Goal: Task Accomplishment & Management: Manage account settings

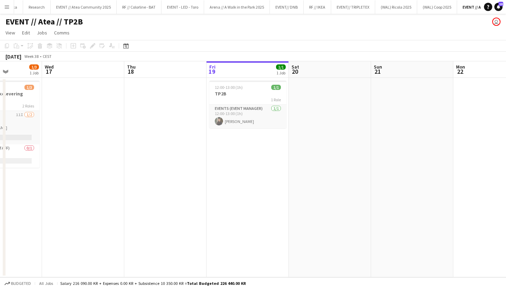
scroll to position [0, 206]
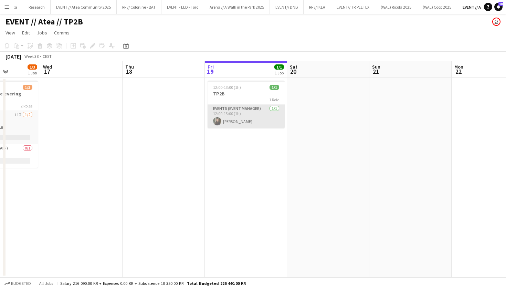
click at [241, 116] on app-card-role "Events (Event Manager) 1/1 12:00-13:00 (1h) Josephin Gunnarsson" at bounding box center [245, 116] width 77 height 23
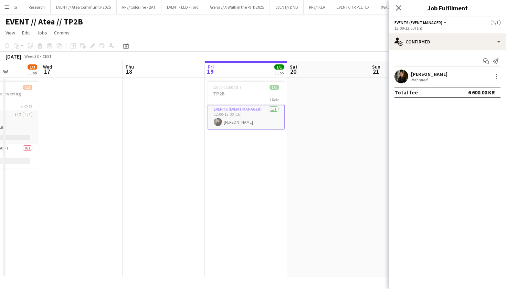
click at [442, 51] on div "Start chat Send notification Josephin Gunnarsson Not rated Total fee 6 600.00 KR" at bounding box center [447, 76] width 117 height 53
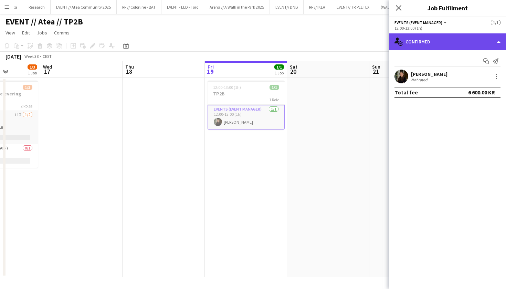
click at [447, 45] on div "single-neutral-actions-check-2 Confirmed" at bounding box center [447, 41] width 117 height 17
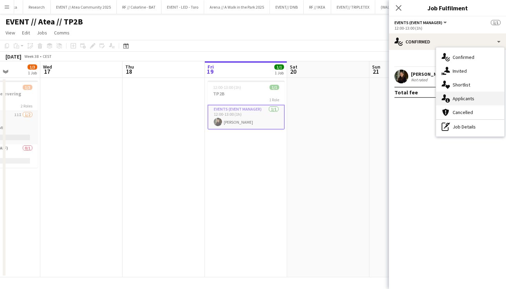
click at [465, 99] on span "Applicants" at bounding box center [463, 98] width 22 height 6
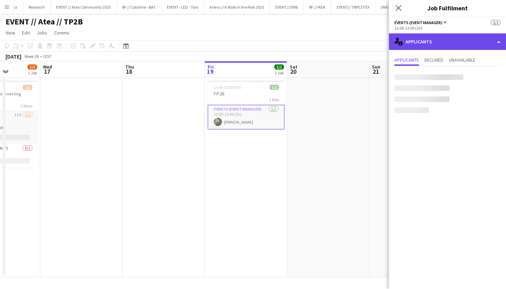
click at [485, 36] on div "single-neutral-actions-information Applicants" at bounding box center [447, 41] width 117 height 17
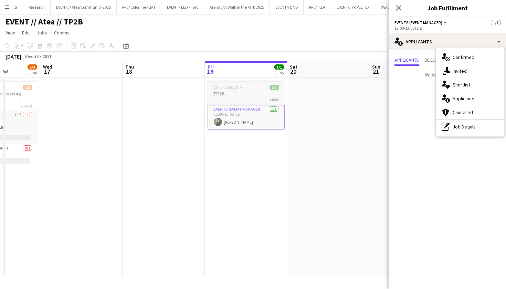
click at [242, 88] on div "12:00-13:00 (1h) 1/1" at bounding box center [245, 87] width 77 height 5
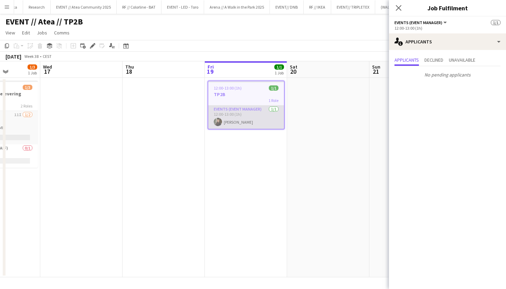
click at [241, 113] on app-card-role "Events (Event Manager) 1/1 12:00-13:00 (1h) Josephin Gunnarsson" at bounding box center [246, 116] width 76 height 23
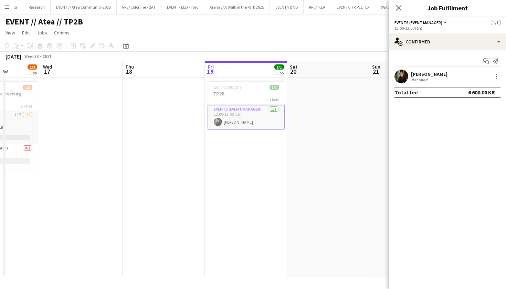
click at [419, 69] on div "Start chat Send notification Josephin Gunnarsson Not rated Total fee 6 600.00 KR" at bounding box center [447, 76] width 117 height 53
click at [419, 72] on div "Josephin Gunnarsson" at bounding box center [429, 74] width 36 height 6
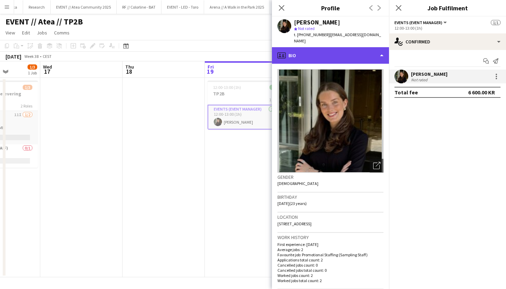
click at [357, 56] on div "profile Bio" at bounding box center [330, 55] width 117 height 17
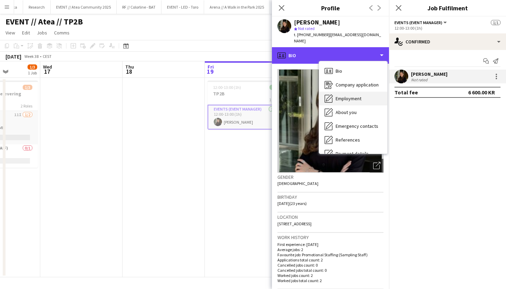
scroll to position [0, 0]
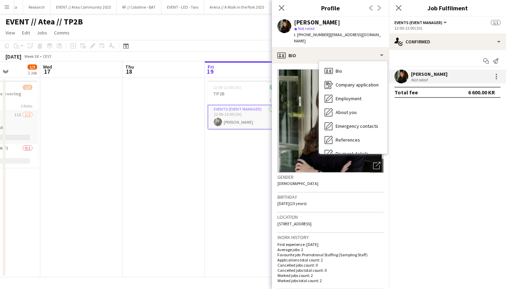
click at [229, 115] on app-card-role "Events (Event Manager) 1/1 12:00-13:00 (1h) Josephin Gunnarsson" at bounding box center [245, 117] width 77 height 25
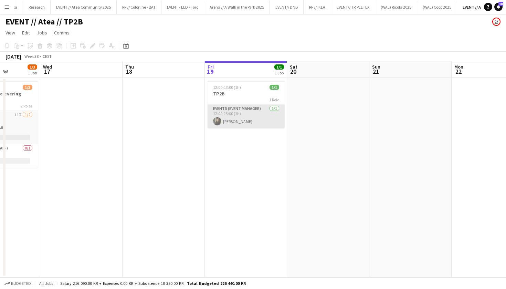
click at [253, 117] on app-card-role "Events (Event Manager) 1/1 12:00-13:00 (1h) Josephin Gunnarsson" at bounding box center [245, 116] width 77 height 23
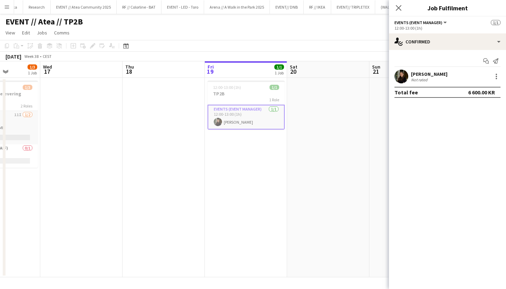
click at [157, 122] on app-date-cell at bounding box center [163, 177] width 82 height 199
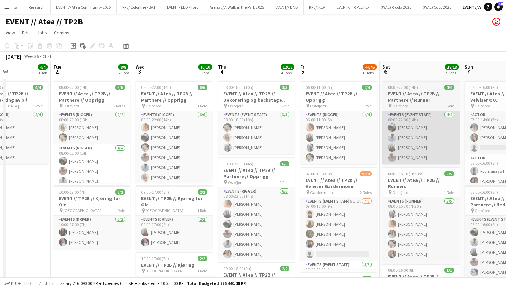
scroll to position [0, 204]
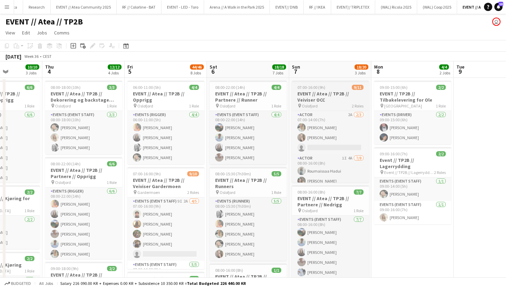
click at [319, 104] on div "pin Oslofjord 2 Roles" at bounding box center [330, 106] width 77 height 6
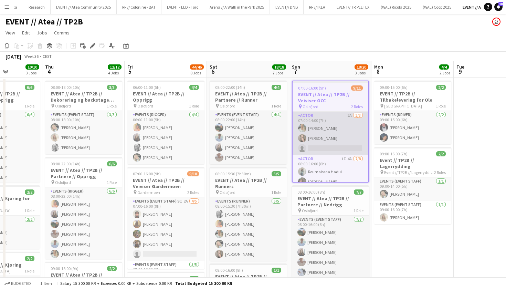
click at [334, 134] on app-card-role "Actor 2A 2/3 07:00-14:00 (7h) Lotte Langvatn-Van Baal Frøydis Marie Syvertsen s…" at bounding box center [330, 132] width 76 height 43
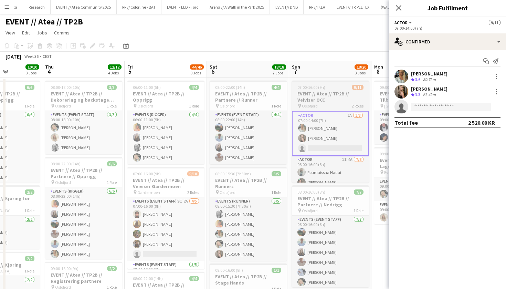
click at [337, 97] on h3 "EVENT // Atea // TP2B // Veiviser OCC" at bounding box center [330, 96] width 77 height 12
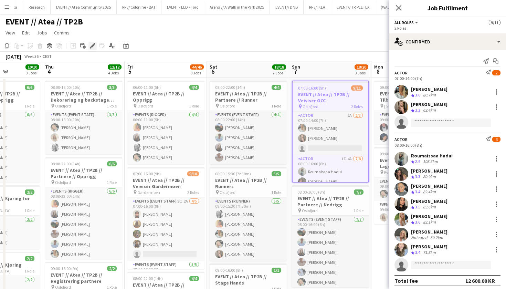
click at [88, 43] on div "Edit" at bounding box center [92, 46] width 8 height 8
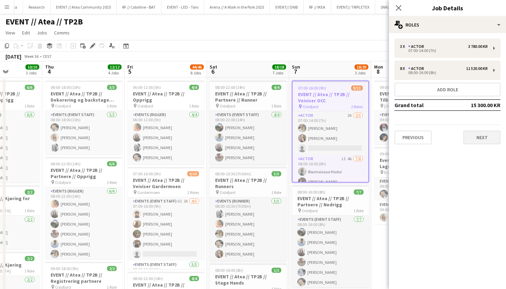
click at [486, 139] on button "Next" at bounding box center [481, 137] width 37 height 14
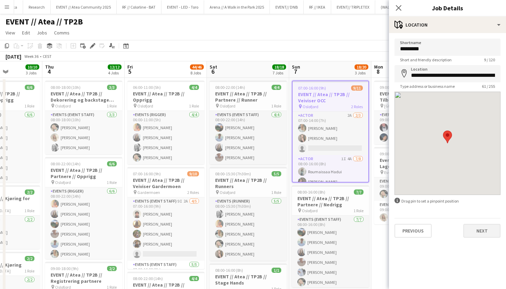
click at [481, 232] on button "Next" at bounding box center [481, 231] width 37 height 14
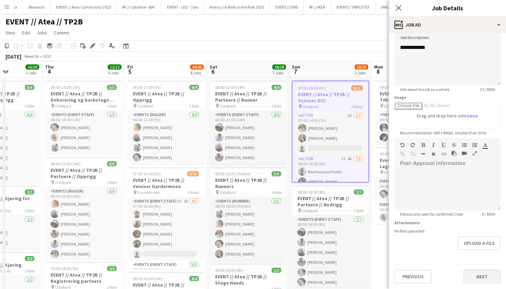
scroll to position [52, 0]
click at [476, 270] on button "Next" at bounding box center [481, 276] width 37 height 14
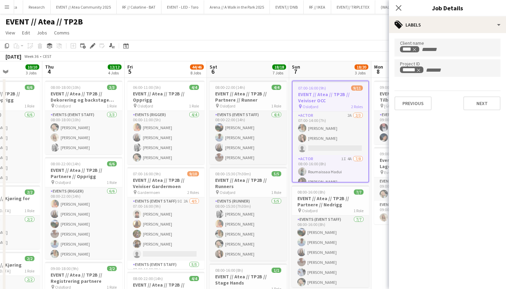
scroll to position [0, 0]
